Goal: Information Seeking & Learning: Learn about a topic

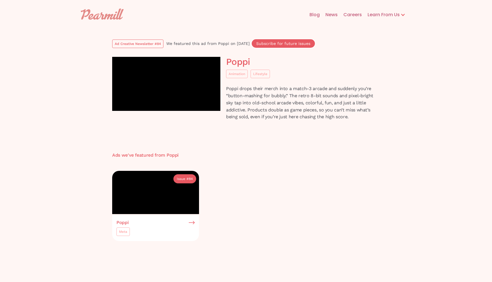
click at [113, 14] on img at bounding box center [102, 14] width 43 height 11
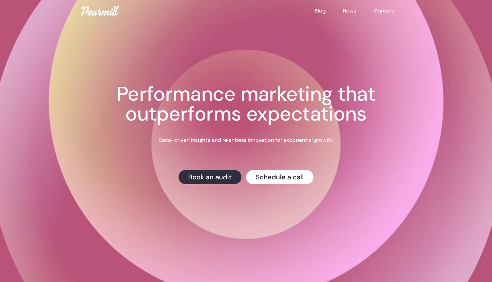
click at [323, 12] on link "Blog" at bounding box center [328, 10] width 28 height 7
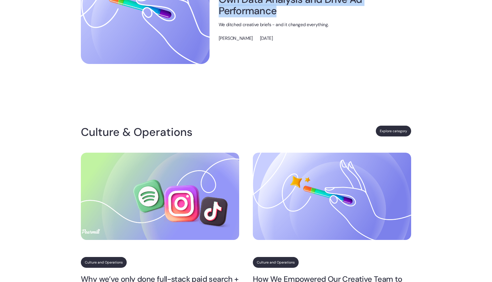
scroll to position [234, 0]
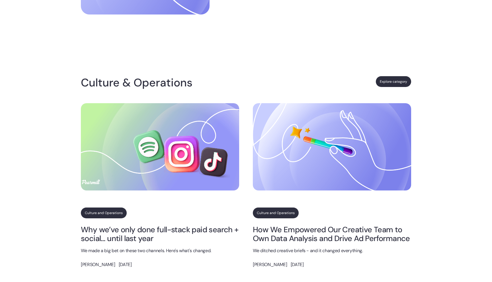
click at [246, 73] on div "Culture & Operations Explore category" at bounding box center [246, 87] width 330 height 32
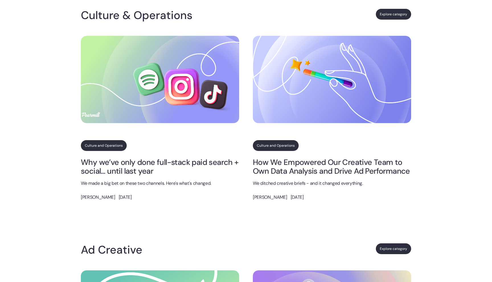
scroll to position [292, 0]
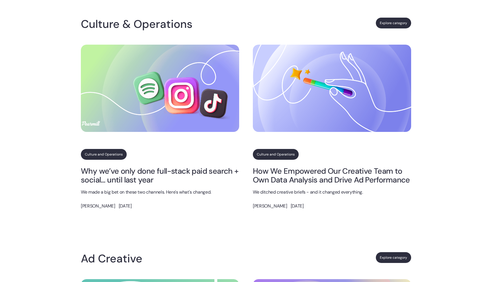
click at [186, 170] on link "Why we’ve only done full-stack paid search + social… until last year" at bounding box center [160, 176] width 158 height 18
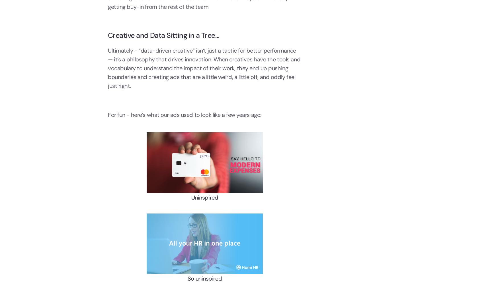
scroll to position [1437, 0]
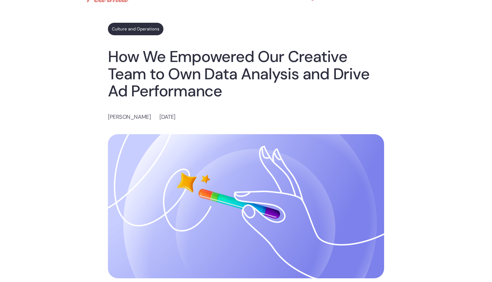
scroll to position [0, 0]
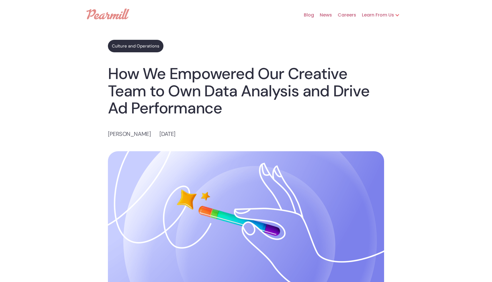
click at [396, 15] on div at bounding box center [396, 15] width 5 height 5
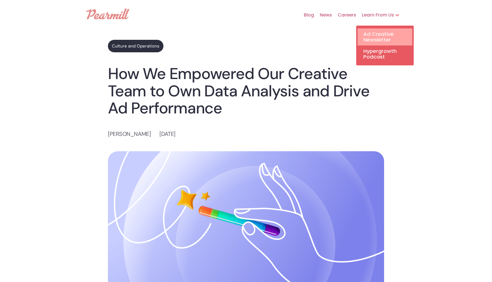
click at [380, 38] on link "Ad Creative Newsletter" at bounding box center [384, 36] width 55 height 17
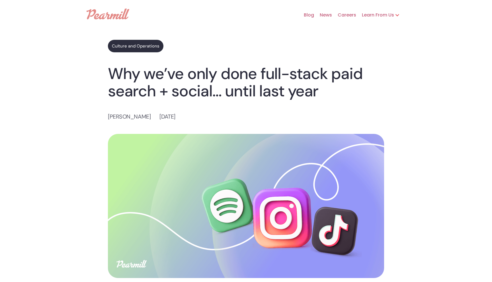
click at [327, 16] on link "News" at bounding box center [323, 15] width 18 height 18
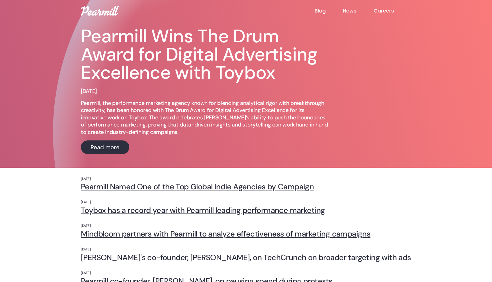
click at [317, 12] on link "Blog" at bounding box center [328, 10] width 28 height 7
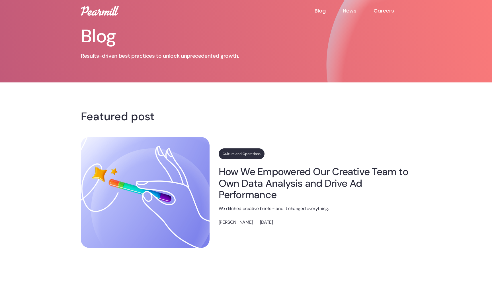
click at [248, 195] on link "How We Empowered Our Creative Team to Own Data Analysis and Drive Ad Performance" at bounding box center [315, 183] width 192 height 34
